Goal: Navigation & Orientation: Go to known website

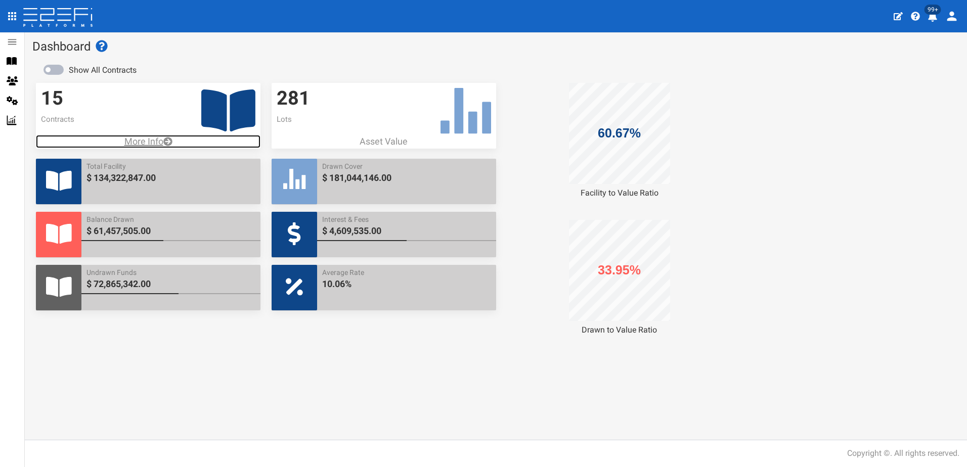
click at [140, 144] on p "More Info" at bounding box center [148, 141] width 224 height 13
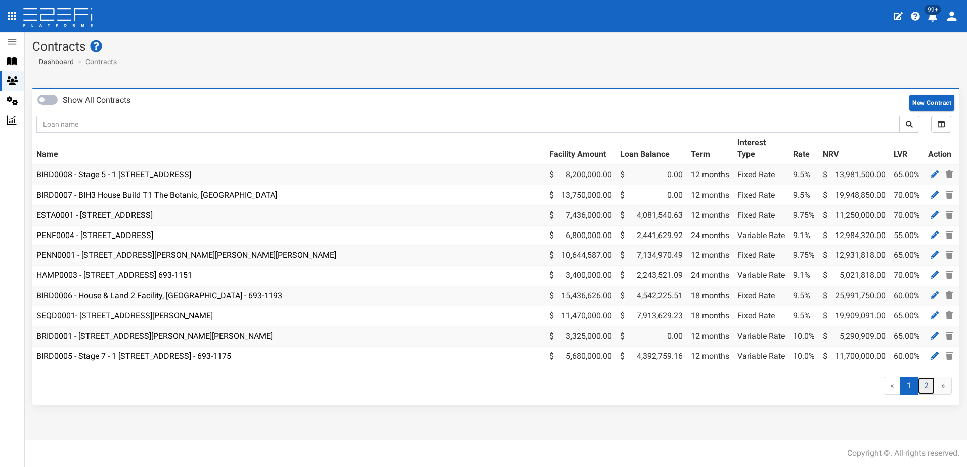
click at [925, 394] on link "2" at bounding box center [926, 386] width 18 height 19
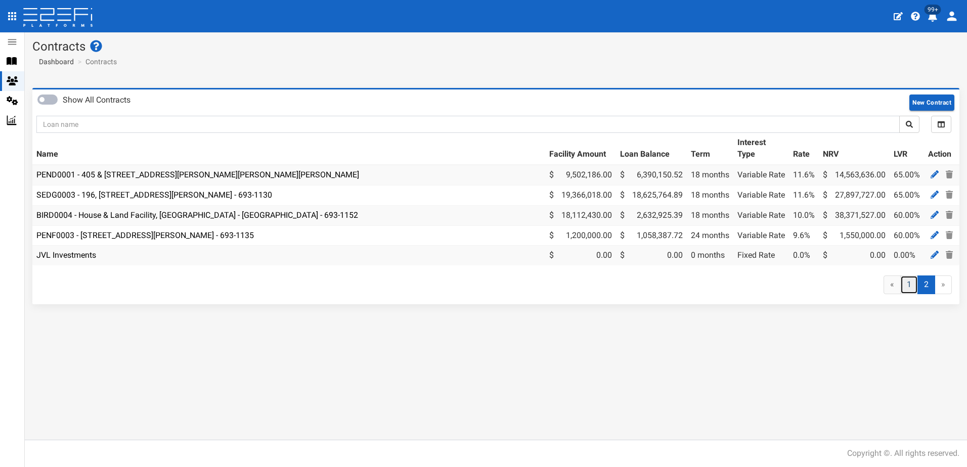
click at [908, 292] on link "1" at bounding box center [909, 285] width 18 height 19
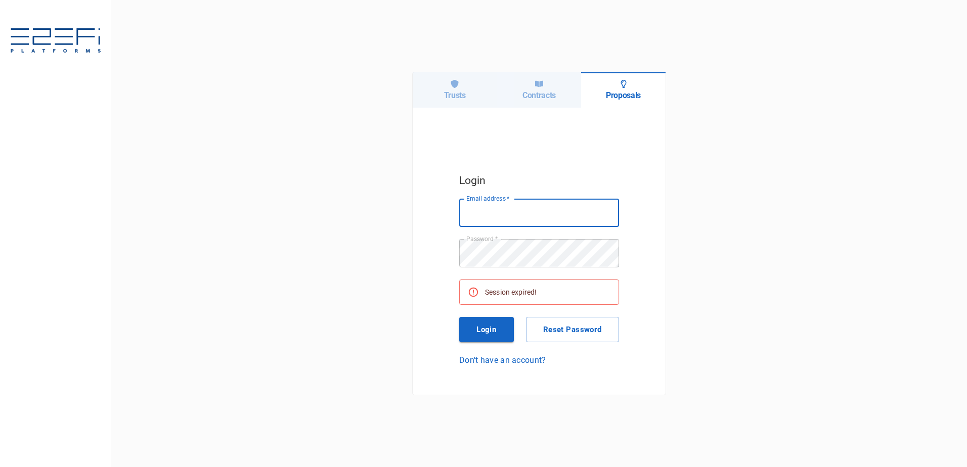
click at [508, 212] on input "Email address   *" at bounding box center [539, 213] width 160 height 28
type input "[PERSON_NAME][EMAIL_ADDRESS][DOMAIN_NAME]"
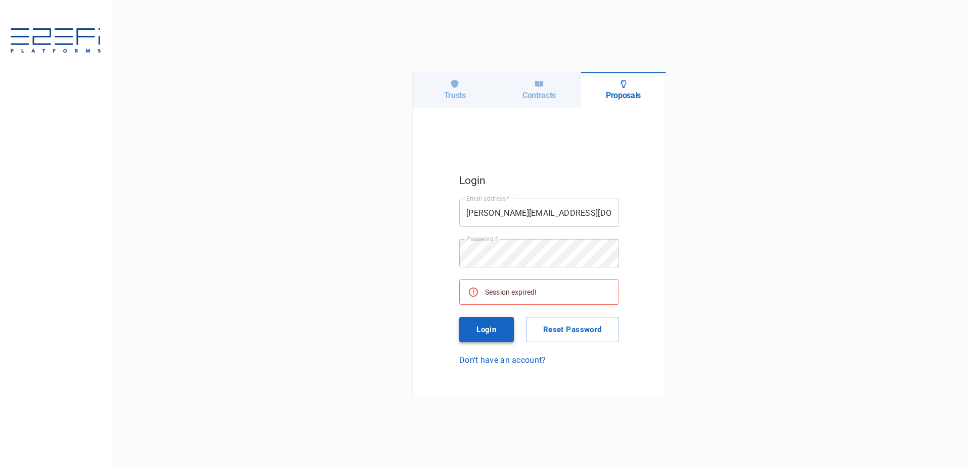
click at [489, 327] on button "Login" at bounding box center [486, 329] width 55 height 25
